Goal: Task Accomplishment & Management: Complete application form

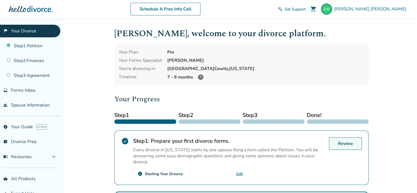
click at [340, 143] on link "Review" at bounding box center [345, 143] width 33 height 13
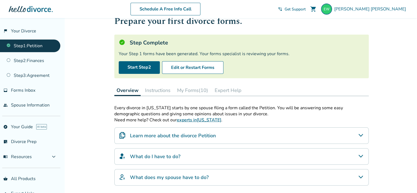
scroll to position [18, 0]
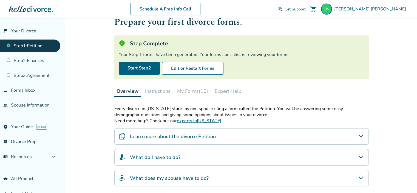
click at [197, 90] on button "My Forms (10)" at bounding box center [192, 91] width 35 height 11
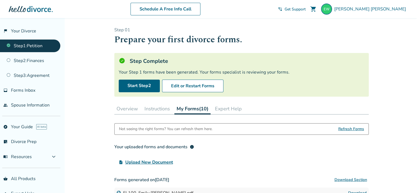
click at [351, 128] on span "Refresh Forms" at bounding box center [351, 128] width 26 height 11
click at [236, 107] on button "Expert Help" at bounding box center [228, 108] width 31 height 11
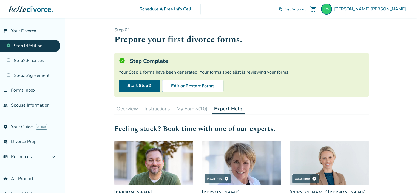
click at [192, 107] on button "My Forms (10)" at bounding box center [191, 108] width 35 height 11
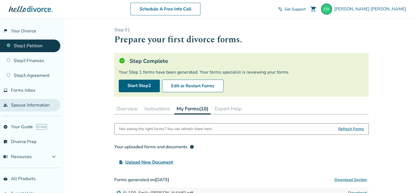
click at [34, 103] on link "people Spouse Information" at bounding box center [30, 105] width 60 height 13
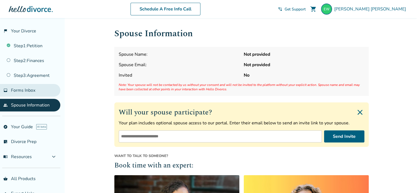
click at [20, 89] on span "Forms Inbox" at bounding box center [23, 90] width 24 height 6
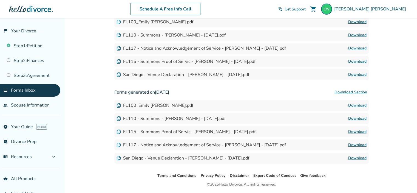
scroll to position [31, 0]
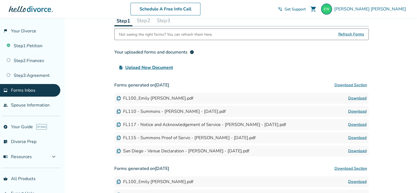
click at [150, 67] on span "Upload New Document" at bounding box center [149, 67] width 48 height 7
click at [0, 0] on input "upload_file Upload New Document" at bounding box center [0, 0] width 0 height 0
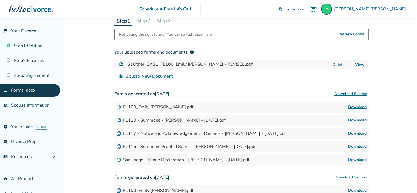
click at [163, 75] on span "Upload New Document" at bounding box center [149, 76] width 48 height 7
click at [0, 0] on input "upload_file Upload New Document" at bounding box center [0, 0] width 0 height 0
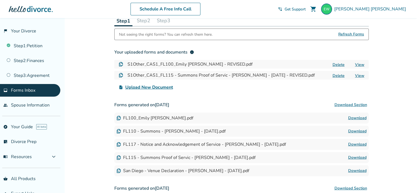
click at [167, 90] on span "Upload New Document" at bounding box center [149, 87] width 48 height 7
click at [0, 0] on input "upload_file Upload New Document" at bounding box center [0, 0] width 0 height 0
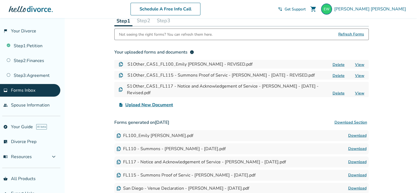
click at [161, 108] on span "Upload New Document" at bounding box center [149, 104] width 48 height 7
click at [0, 0] on input "upload_file Upload New Document" at bounding box center [0, 0] width 0 height 0
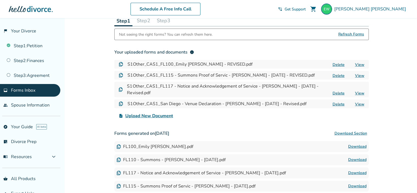
click at [392, 128] on div "Added to cart Forms Inbox Find your completed and filed forms for each step in …" at bounding box center [208, 161] width 417 height 348
click at [35, 58] on link "Step 2 : Finances" at bounding box center [30, 60] width 60 height 13
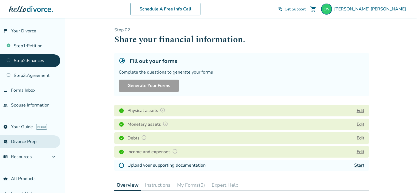
click at [30, 139] on link "list_alt_check Divorce Prep" at bounding box center [30, 141] width 60 height 13
